Goal: Transaction & Acquisition: Purchase product/service

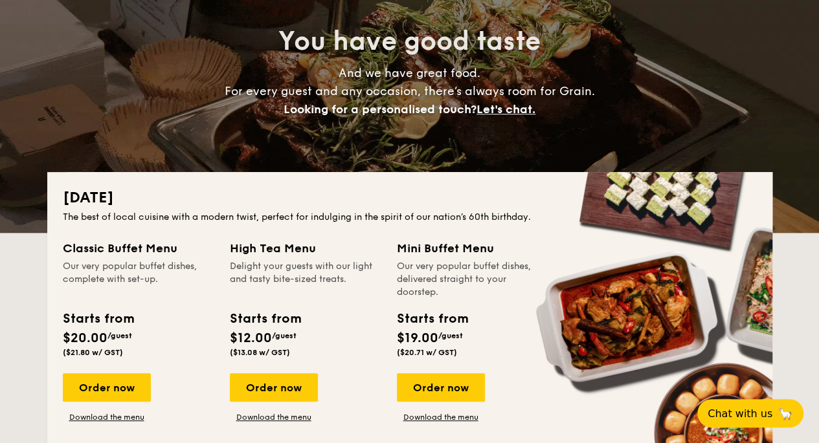
scroll to position [194, 0]
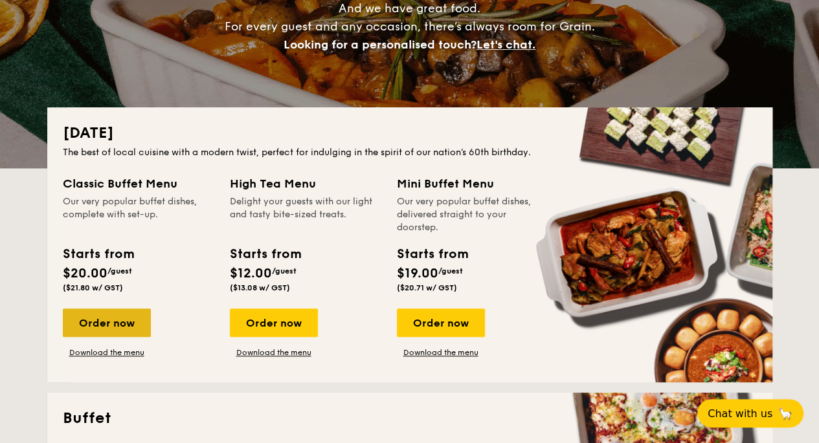
click at [106, 327] on div "Order now" at bounding box center [107, 323] width 88 height 28
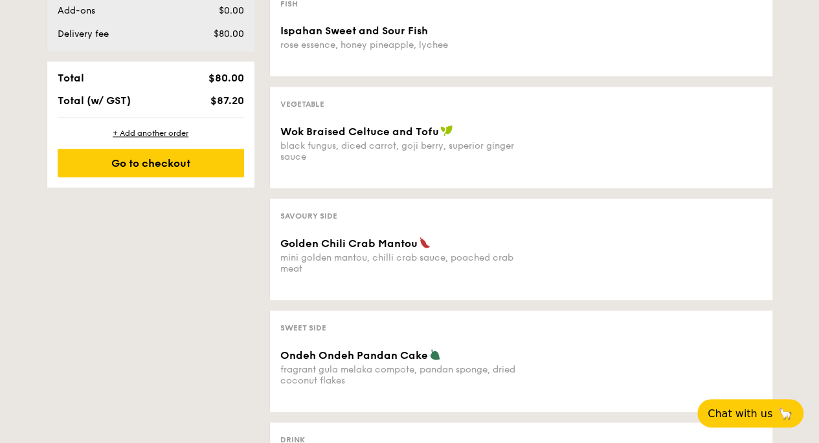
scroll to position [712, 0]
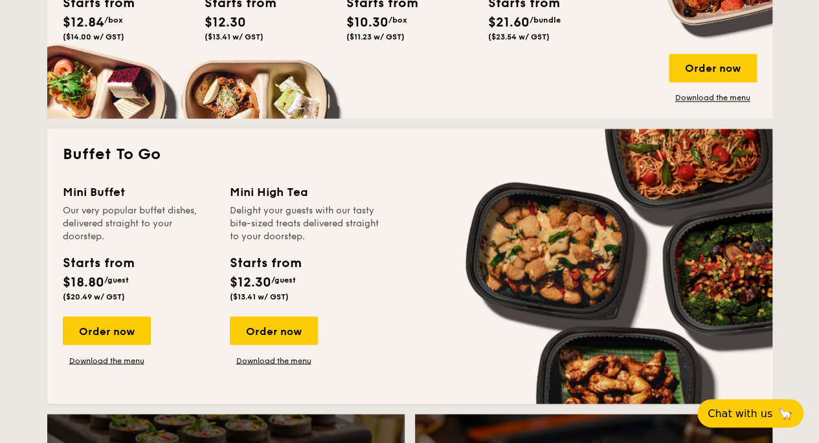
scroll to position [1035, 0]
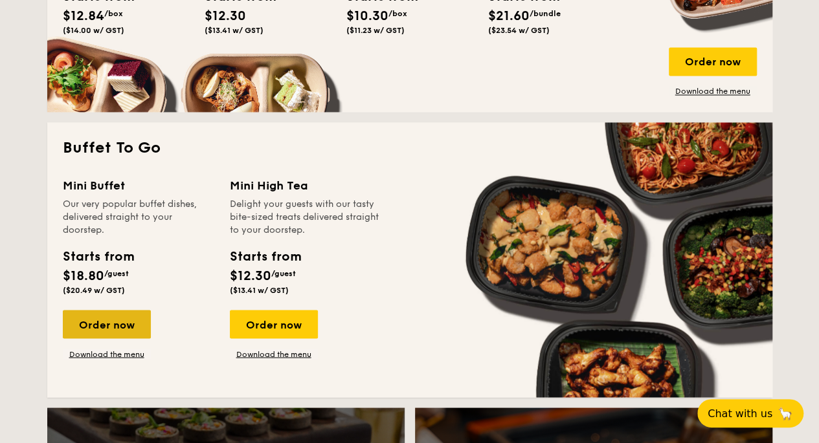
click at [93, 319] on div "Order now" at bounding box center [107, 324] width 88 height 28
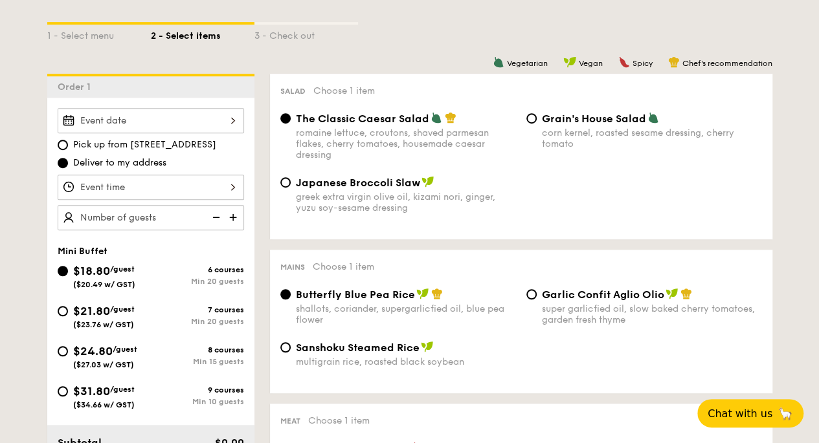
scroll to position [129, 0]
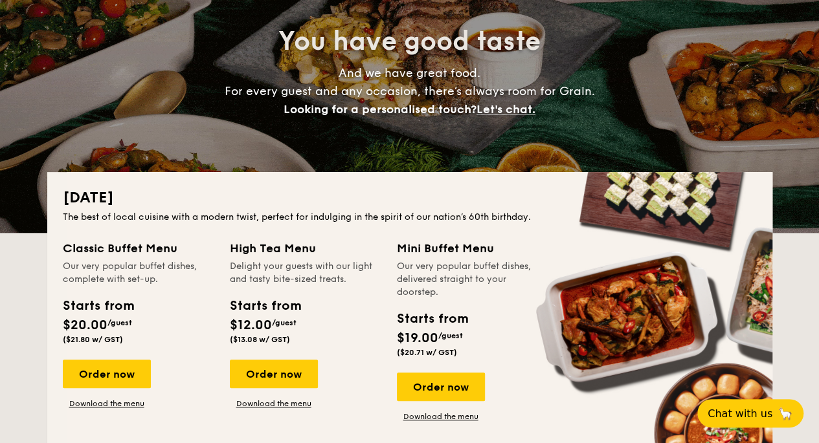
scroll to position [2450, 0]
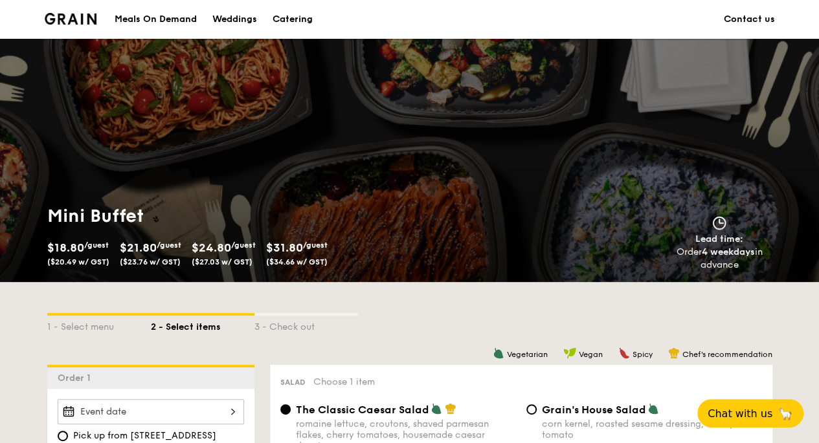
click at [283, 15] on div "Catering" at bounding box center [292, 19] width 40 height 39
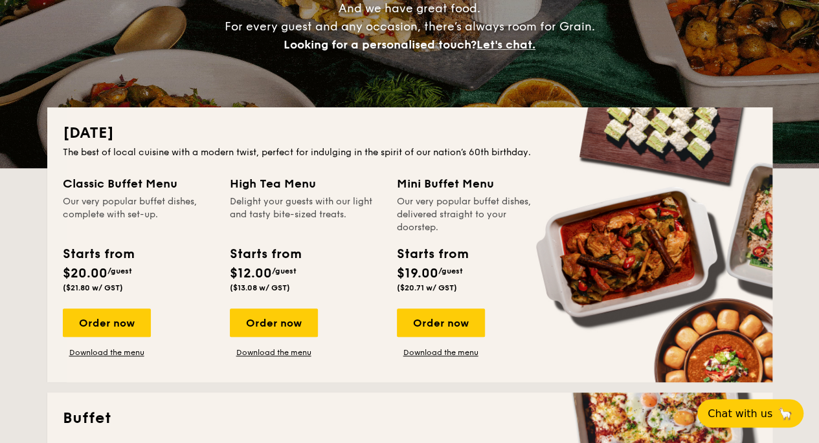
scroll to position [453, 0]
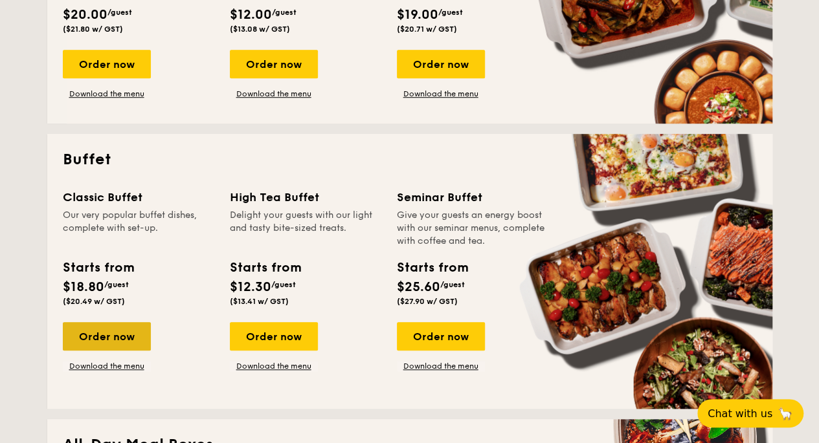
click at [137, 342] on div "Order now" at bounding box center [107, 336] width 88 height 28
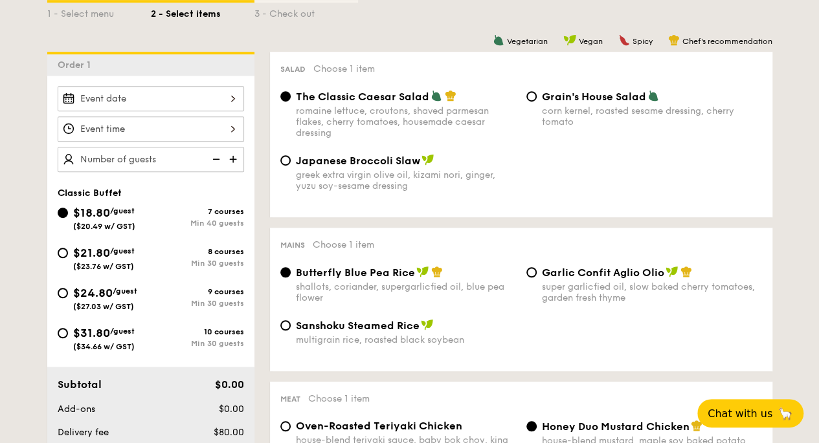
scroll to position [324, 0]
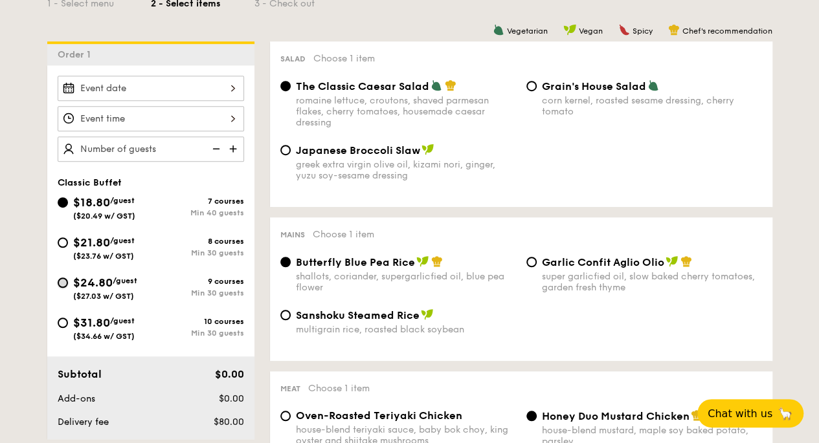
click at [67, 280] on input "$24.80 /guest ($27.03 w/ GST) 9 courses Min 30 guests" at bounding box center [63, 283] width 10 height 10
radio input "true"
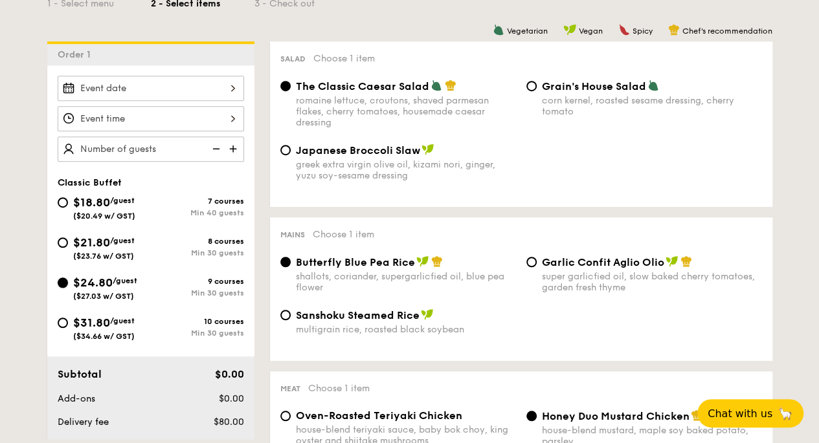
radio input "true"
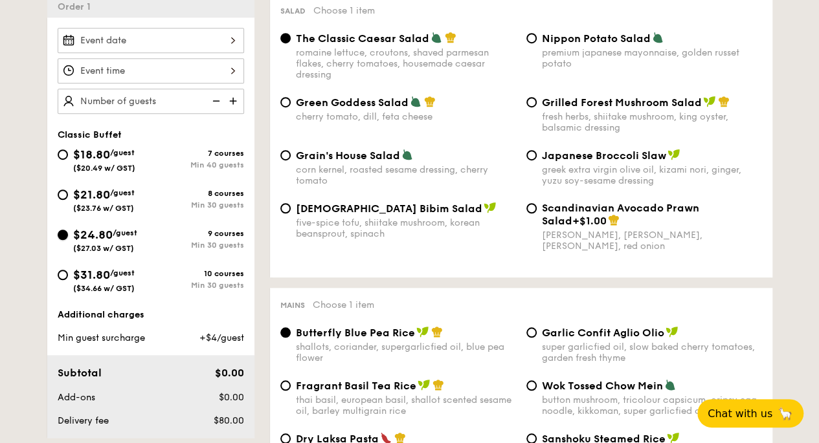
scroll to position [259, 0]
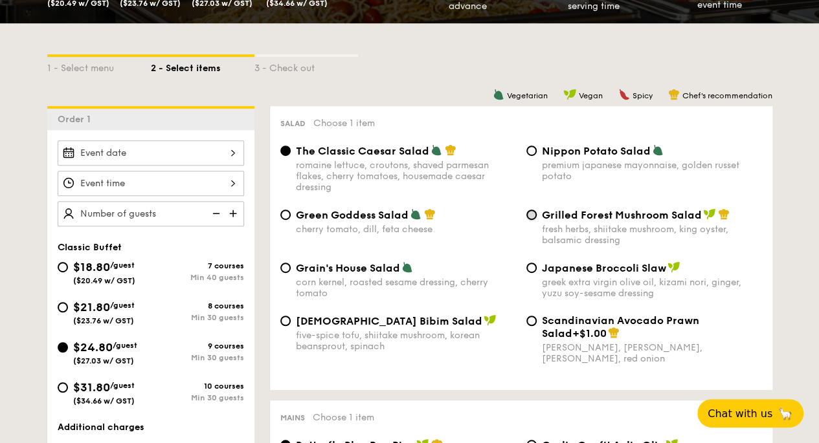
click at [533, 214] on input "Grilled Forest Mushroom Salad fresh herbs, shiitake mushroom, king oyster, bals…" at bounding box center [531, 215] width 10 height 10
radio input "true"
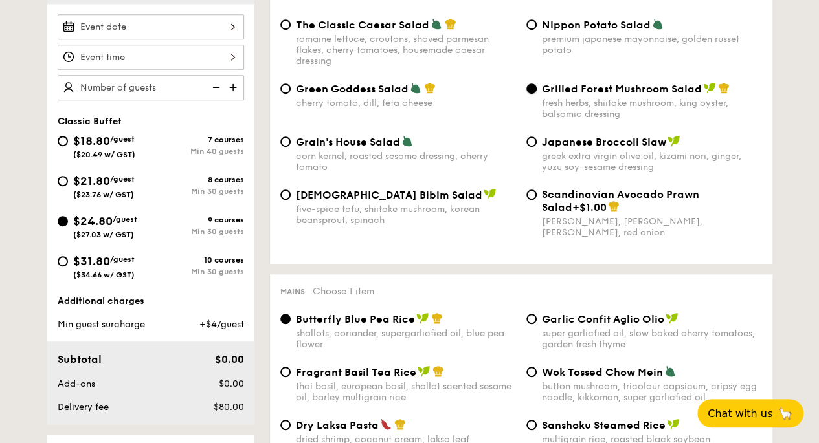
scroll to position [388, 0]
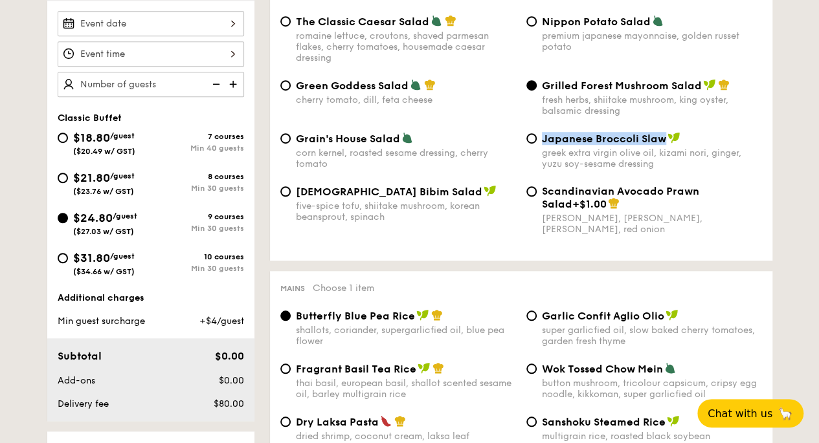
drag, startPoint x: 542, startPoint y: 140, endPoint x: 660, endPoint y: 140, distance: 118.4
click at [660, 140] on span "Japanese Broccoli Slaw" at bounding box center [604, 139] width 124 height 12
copy span "Japanese Broccoli Slaw"
click at [756, 145] on div "Japanese Broccoli Slaw" at bounding box center [652, 138] width 220 height 13
click at [536, 144] on input "Japanese Broccoli Slaw greek extra virgin olive oil, kizami [PERSON_NAME], yuzu…" at bounding box center [531, 138] width 10 height 10
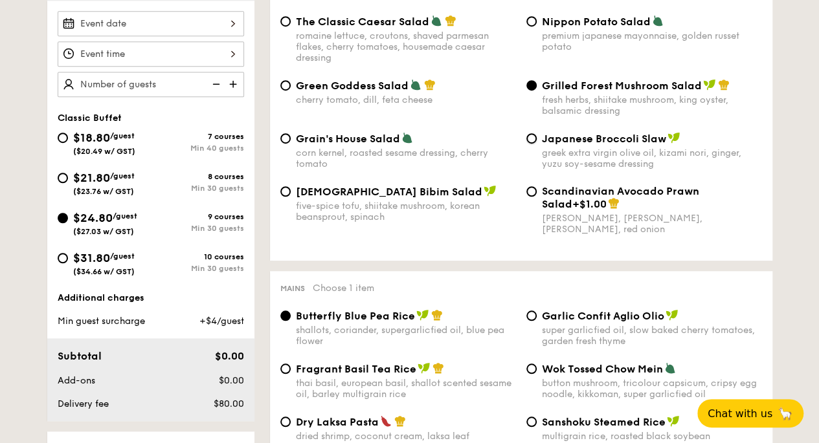
radio input "true"
click at [531, 93] on div "Grilled Forest Mushroom Salad fresh herbs, shiitake mushroom, king oyster, bals…" at bounding box center [644, 98] width 246 height 38
click at [531, 85] on input "Grilled Forest Mushroom Salad fresh herbs, shiitake mushroom, king oyster, bals…" at bounding box center [531, 85] width 10 height 10
radio input "true"
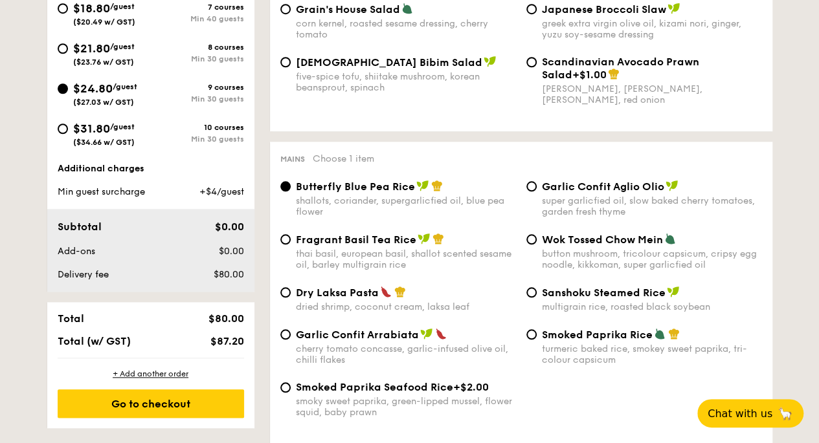
scroll to position [582, 0]
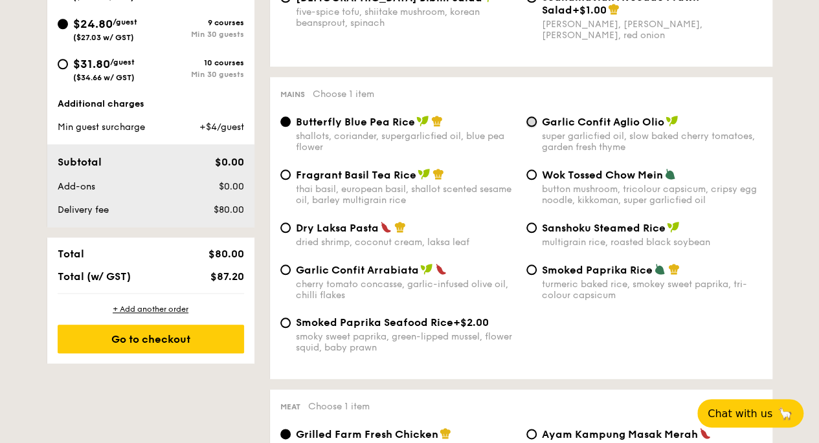
click at [528, 126] on input "Garlic Confit Aglio Olio super garlicfied oil, slow baked cherry tomatoes, gard…" at bounding box center [531, 121] width 10 height 10
radio input "true"
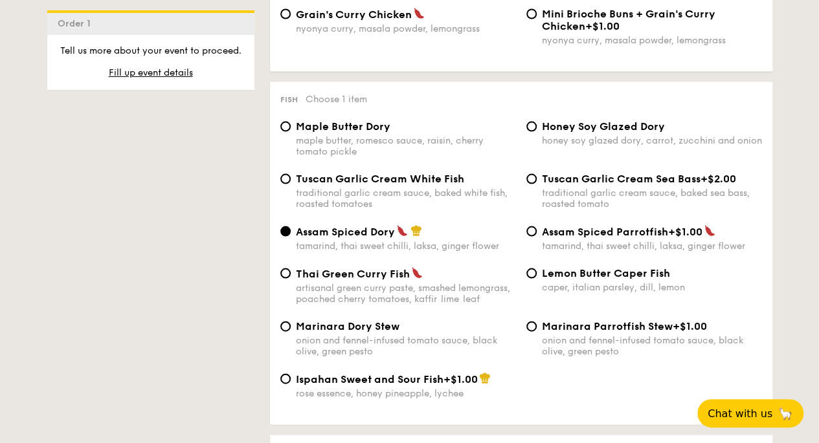
scroll to position [1294, 0]
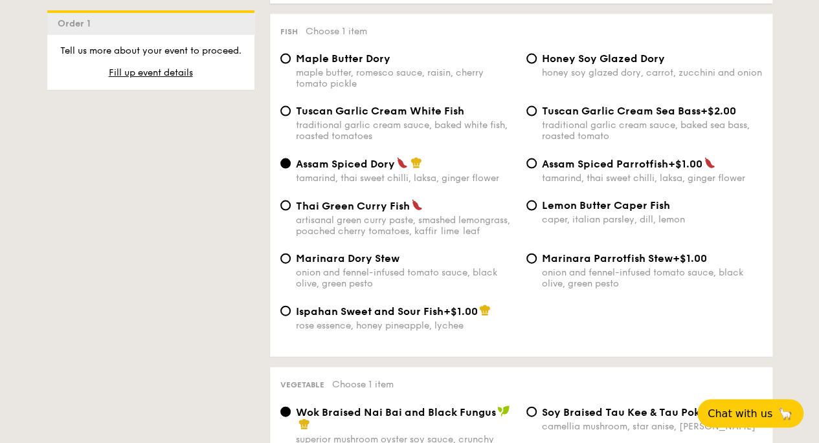
click at [291, 120] on div "Tuscan Garlic Cream White Fish traditional garlic cream sauce, baked white fish…" at bounding box center [398, 123] width 246 height 37
click at [281, 116] on input "Tuscan Garlic Cream White Fish traditional garlic cream sauce, baked white fish…" at bounding box center [285, 111] width 10 height 10
radio input "true"
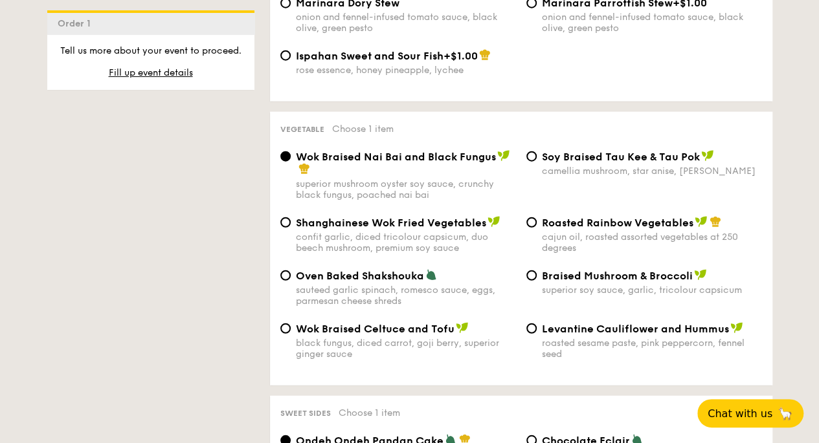
scroll to position [1553, 0]
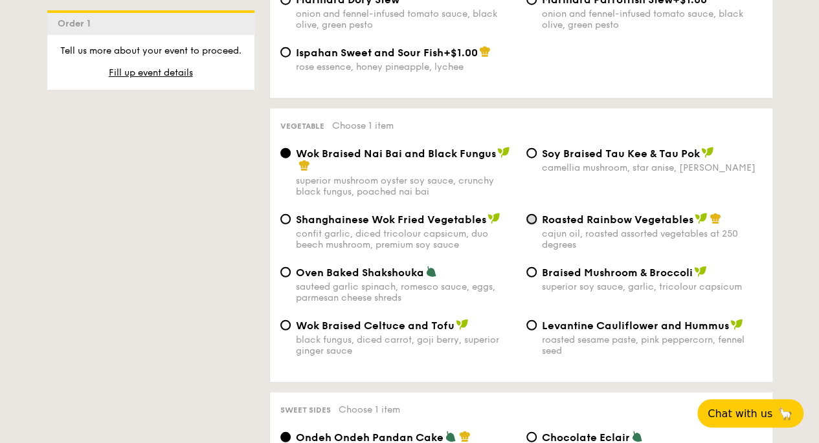
click at [531, 225] on input "Roasted Rainbow Vegetables cajun oil, roasted assorted vegetables at 250 degrees" at bounding box center [531, 219] width 10 height 10
radio input "true"
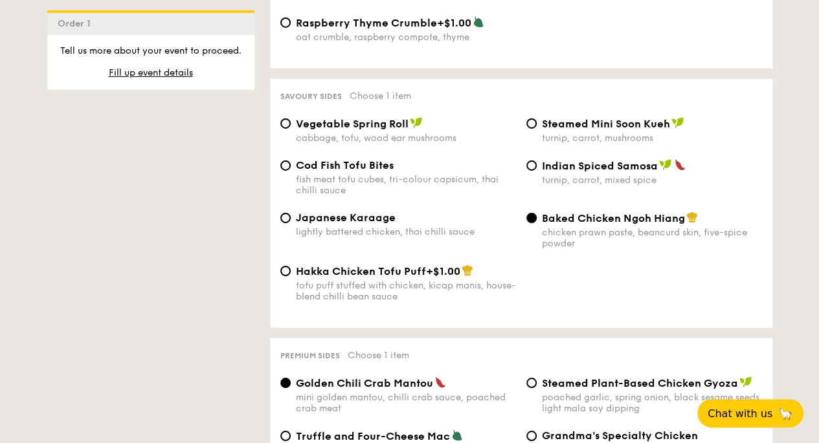
scroll to position [2200, 0]
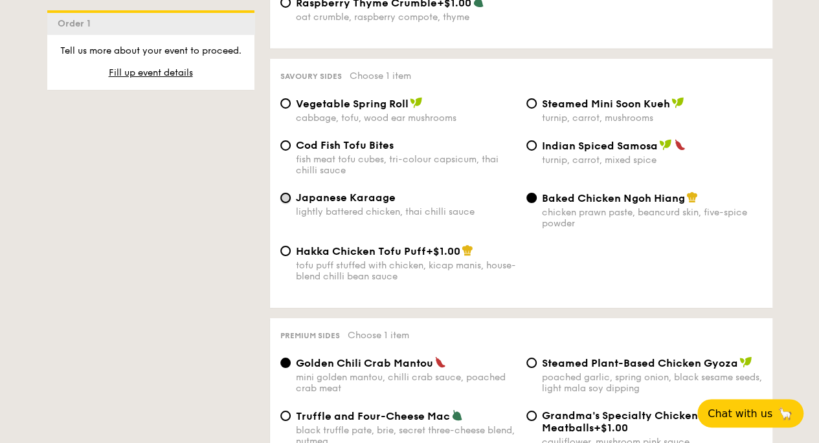
click at [285, 203] on input "Japanese Karaage lightly battered chicken, thai chilli sauce" at bounding box center [285, 198] width 10 height 10
radio input "true"
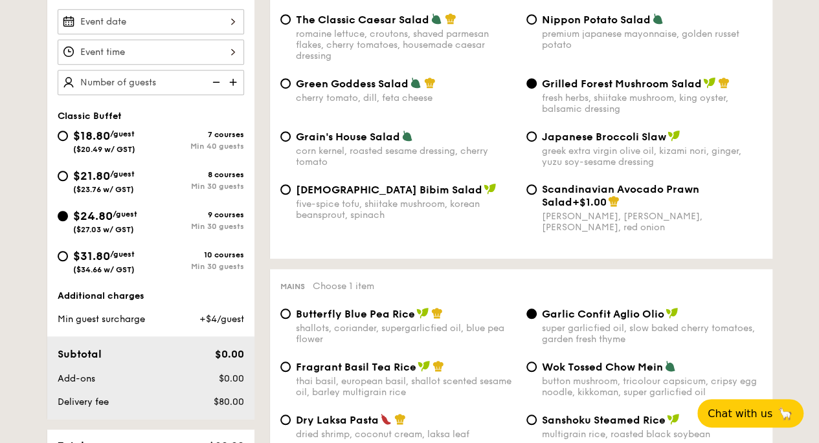
scroll to position [388, 0]
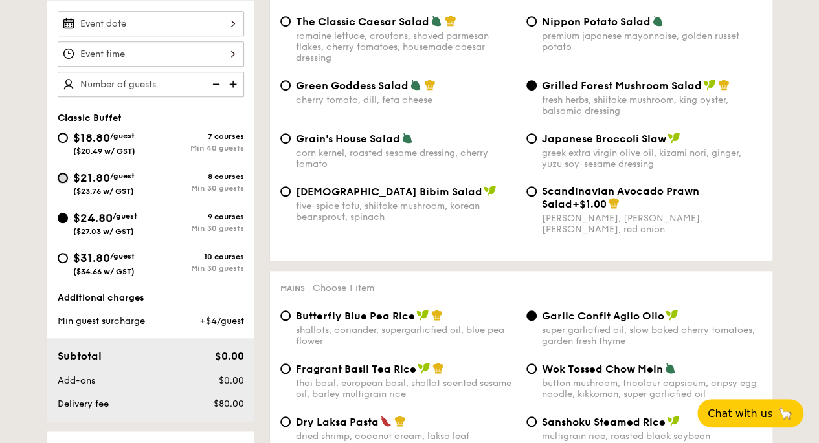
click at [63, 173] on input "$21.80 /guest ($23.76 w/ GST) 8 courses Min 30 guests" at bounding box center [63, 178] width 10 height 10
radio input "true"
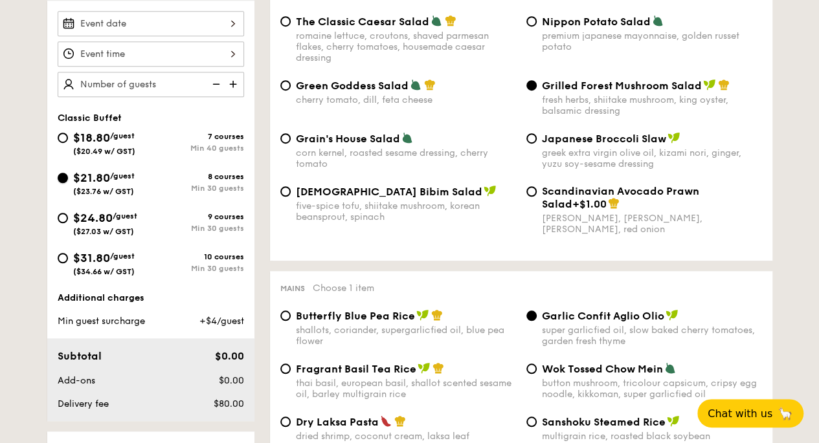
radio input "true"
radio input "false"
radio input "true"
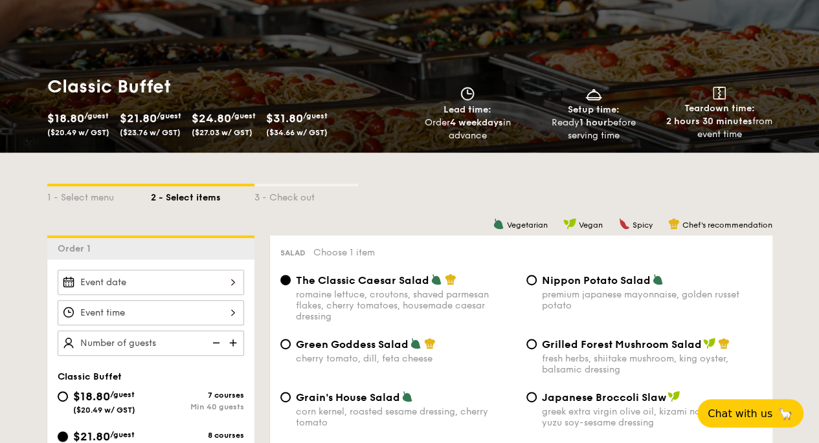
scroll to position [0, 0]
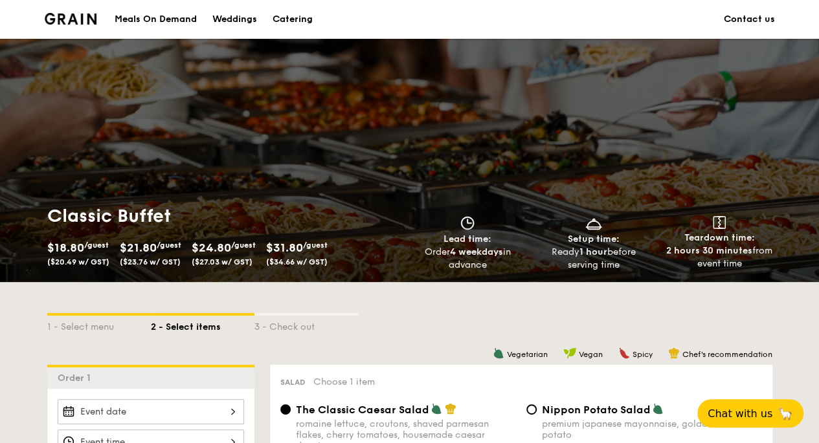
click at [286, 13] on div "Catering" at bounding box center [292, 19] width 40 height 39
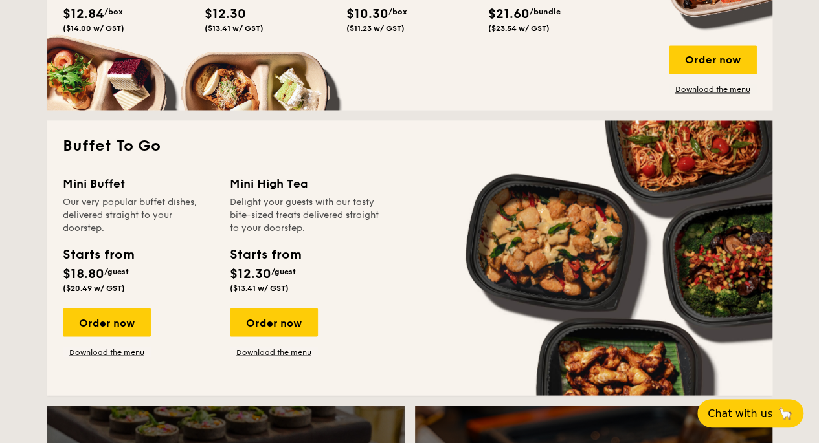
scroll to position [1100, 0]
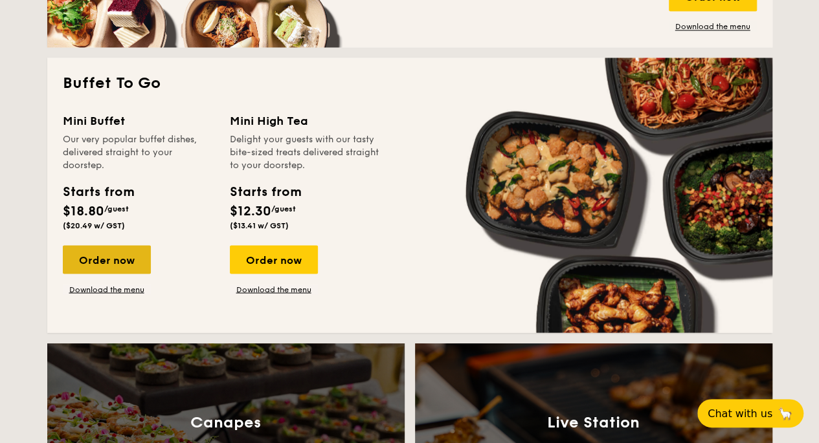
click at [115, 257] on div "Order now" at bounding box center [107, 259] width 88 height 28
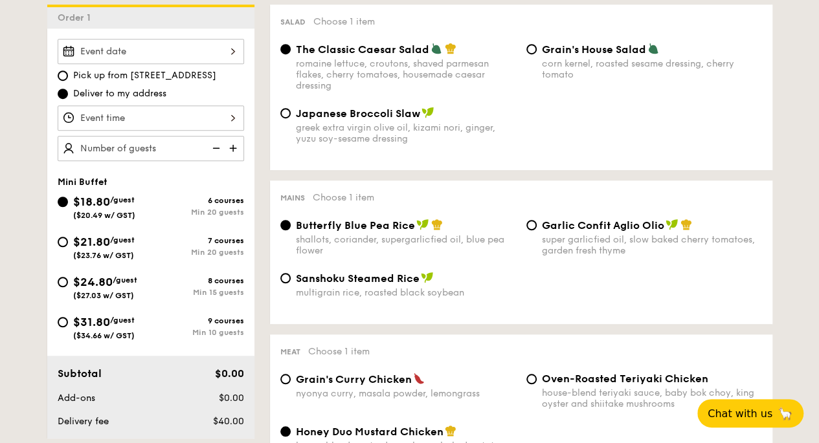
scroll to position [388, 0]
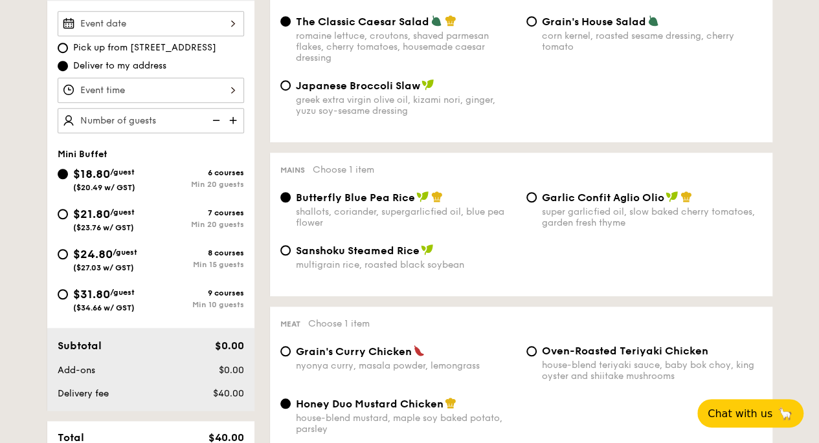
click at [72, 210] on div "$21.80 /guest ($23.76 w/ GST)" at bounding box center [104, 218] width 93 height 27
click at [68, 210] on input "$21.80 /guest ($23.76 w/ GST) 7 courses Min 20 guests" at bounding box center [63, 214] width 10 height 10
radio input "true"
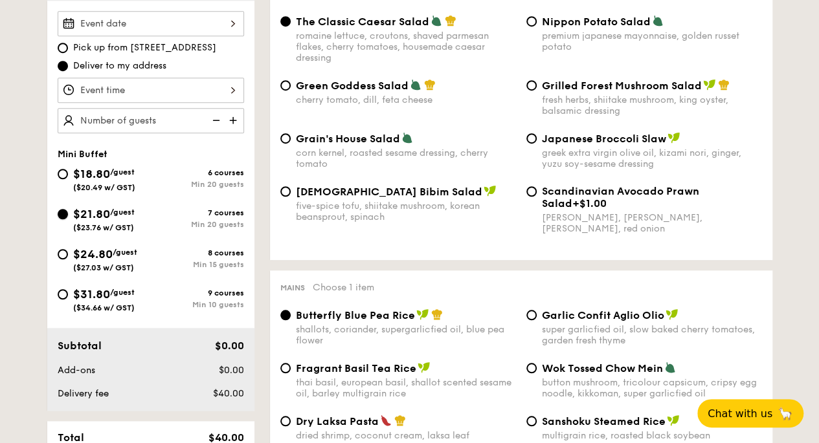
radio input "true"
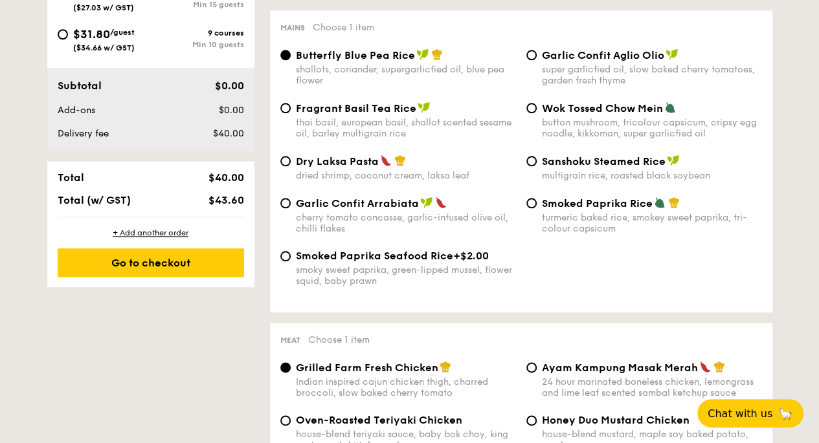
scroll to position [453, 0]
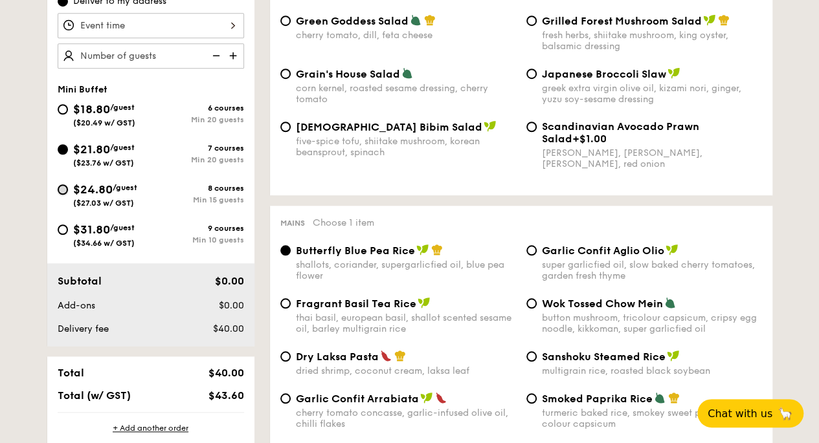
click at [62, 189] on input "$24.80 /guest ($27.03 w/ GST) 8 courses Min 15 guests" at bounding box center [63, 189] width 10 height 10
radio input "true"
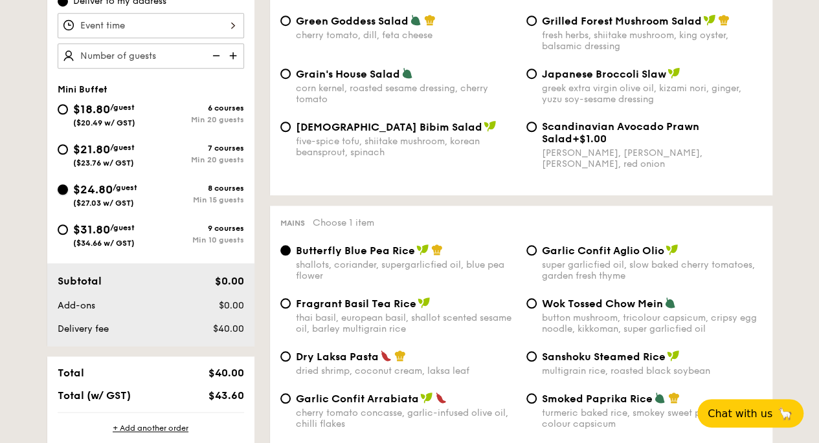
radio input "true"
click at [62, 226] on input "$31.80 /guest ($34.66 w/ GST) 9 courses Min 10 guests" at bounding box center [63, 230] width 10 height 10
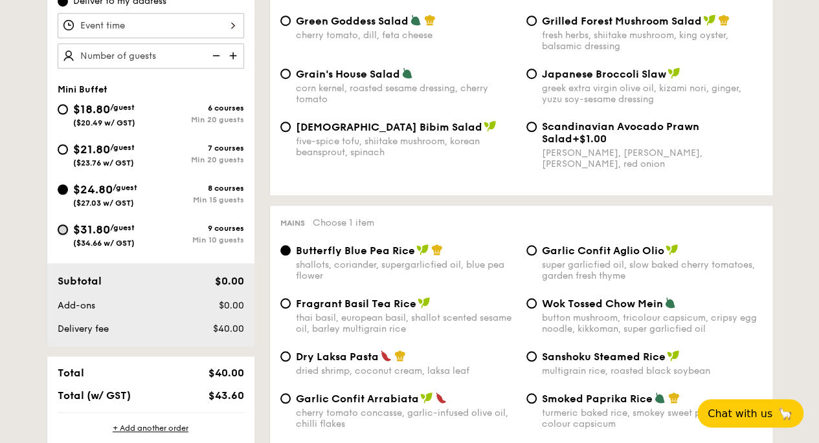
radio input "true"
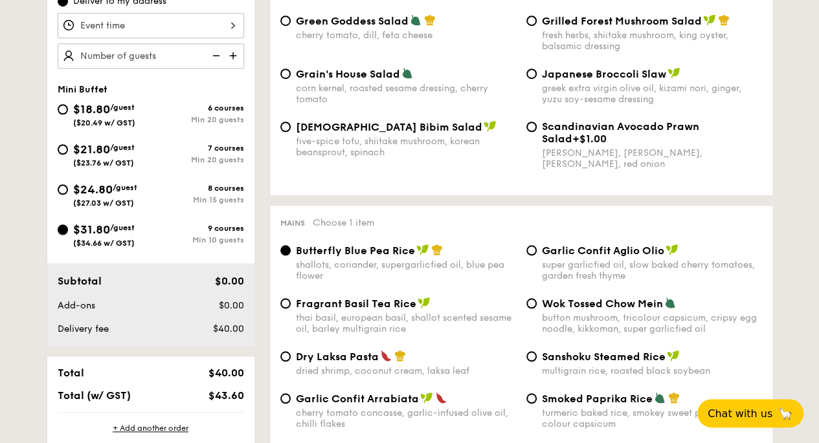
radio input "true"
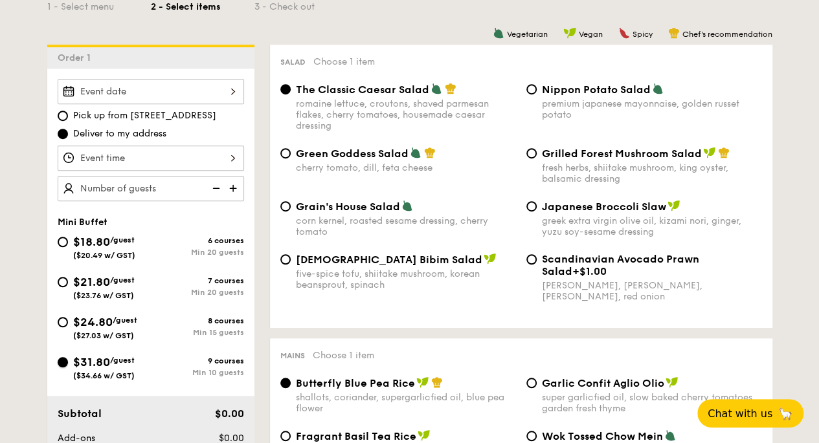
scroll to position [388, 0]
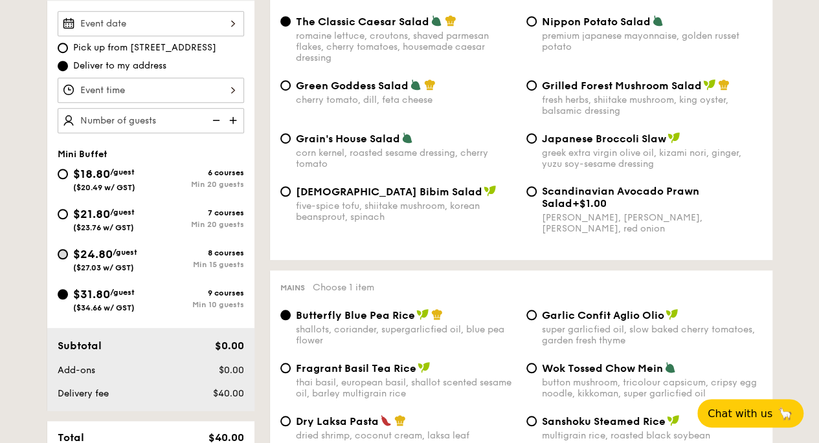
click at [67, 254] on div "$24.80 /guest ($27.03 w/ GST)" at bounding box center [104, 258] width 93 height 27
click at [61, 254] on input "$24.80 /guest ($27.03 w/ GST) 8 courses Min 15 guests" at bounding box center [63, 254] width 10 height 10
radio input "true"
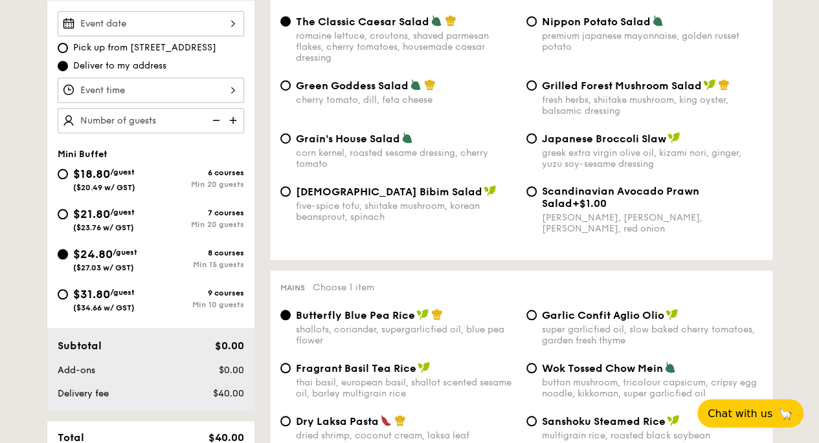
radio input "true"
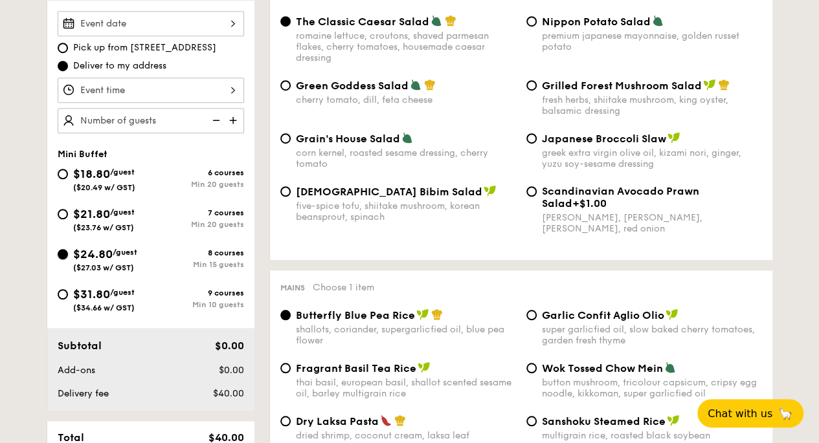
radio input "true"
click at [61, 254] on input "$24.80 /guest ($27.03 w/ GST) 8 courses Min 15 guests" at bounding box center [63, 254] width 10 height 10
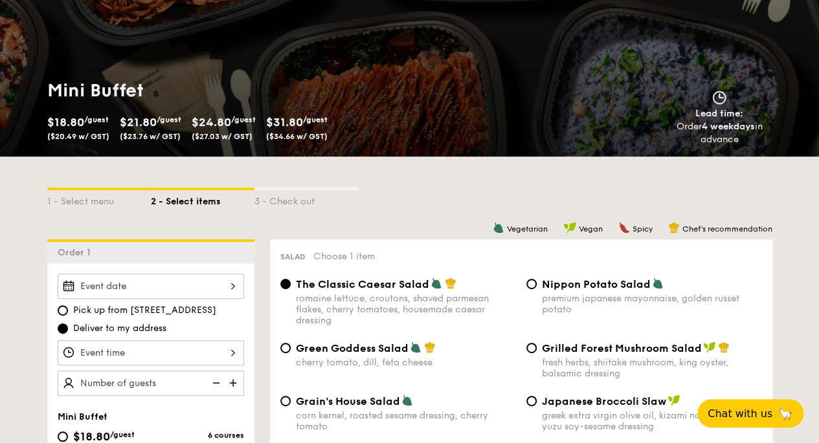
scroll to position [6, 0]
